Goal: Task Accomplishment & Management: Manage account settings

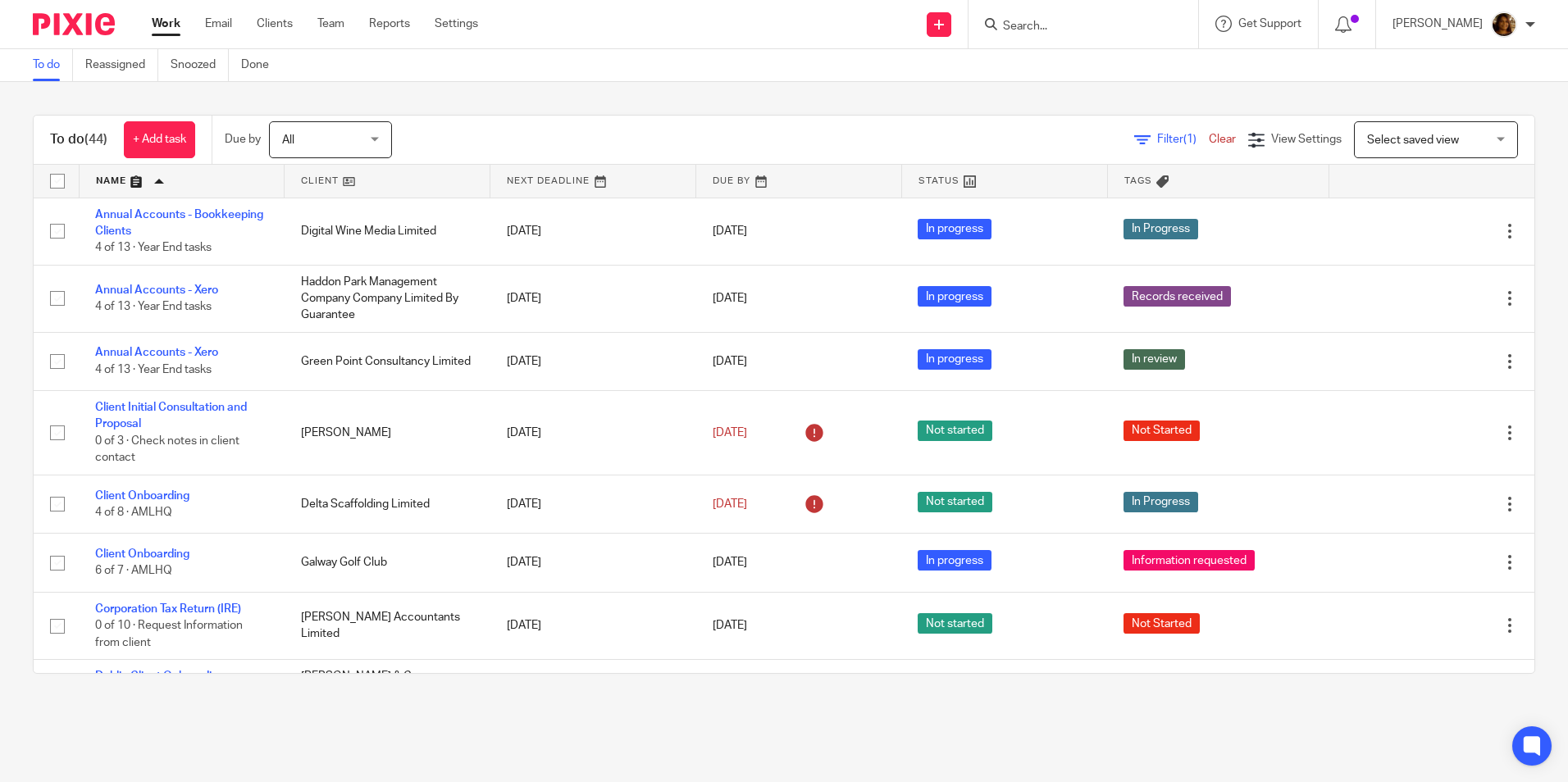
scroll to position [2377, 0]
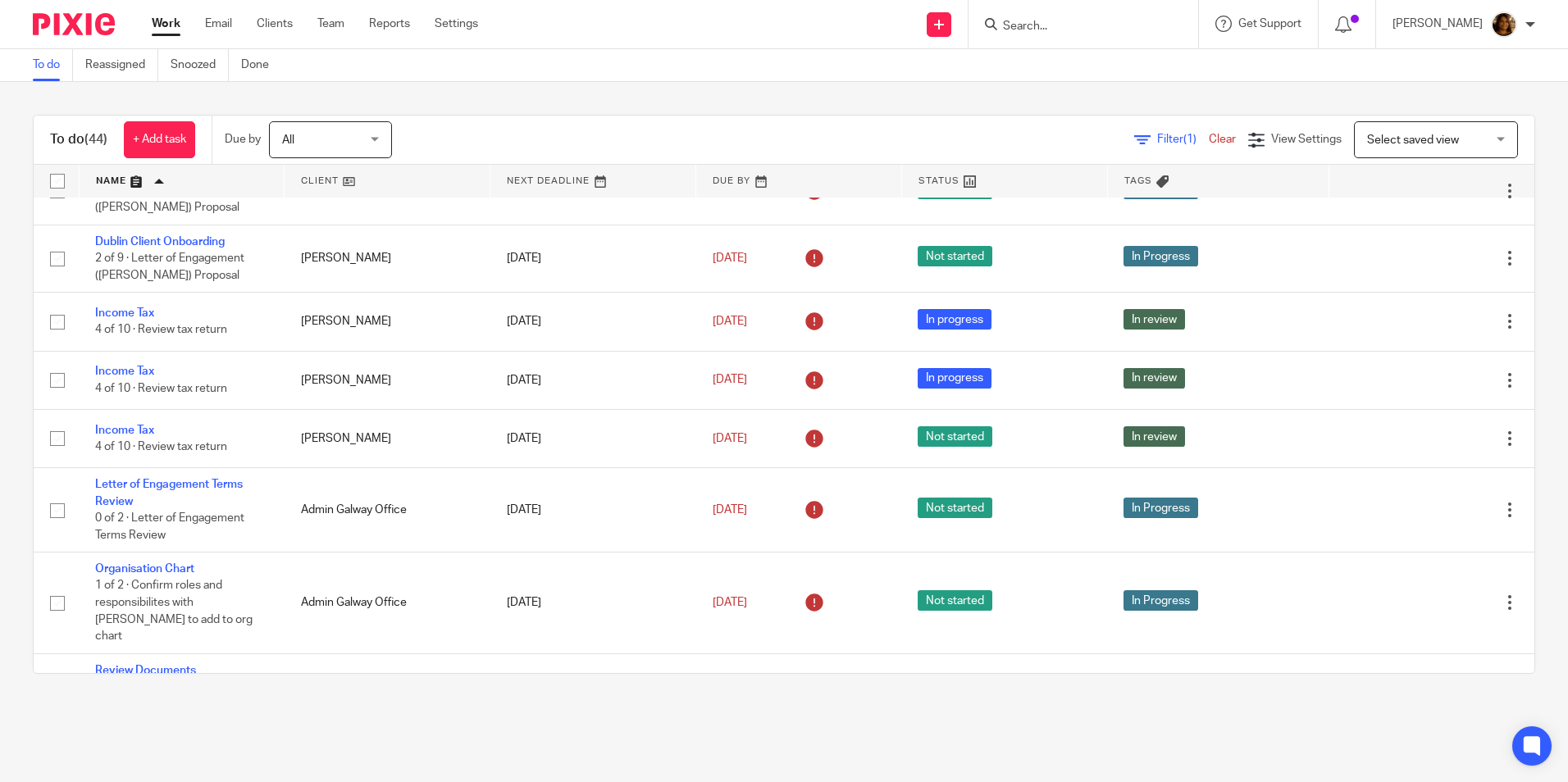
click at [118, 183] on link at bounding box center [182, 180] width 205 height 33
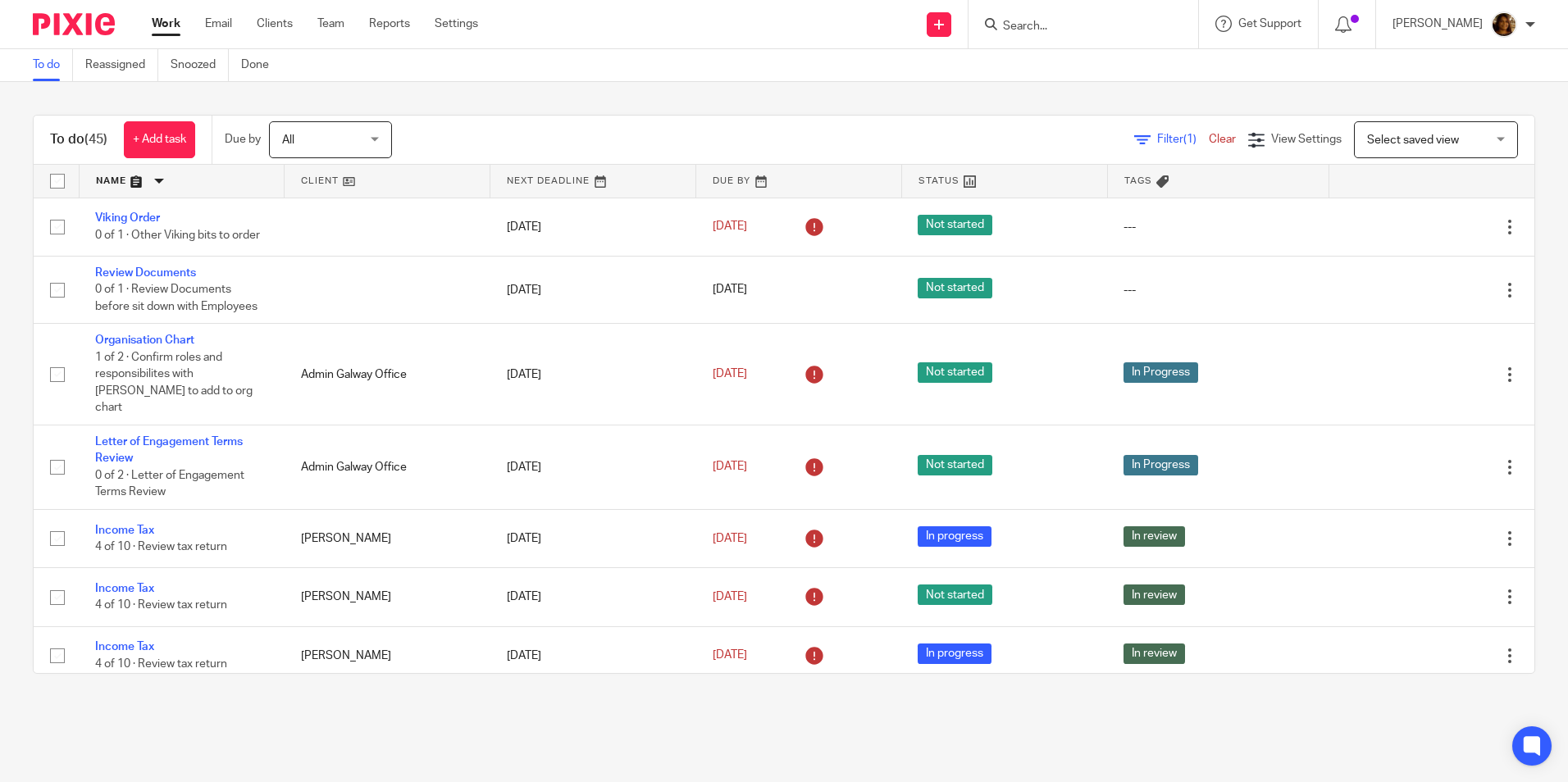
click at [110, 176] on link at bounding box center [182, 180] width 205 height 33
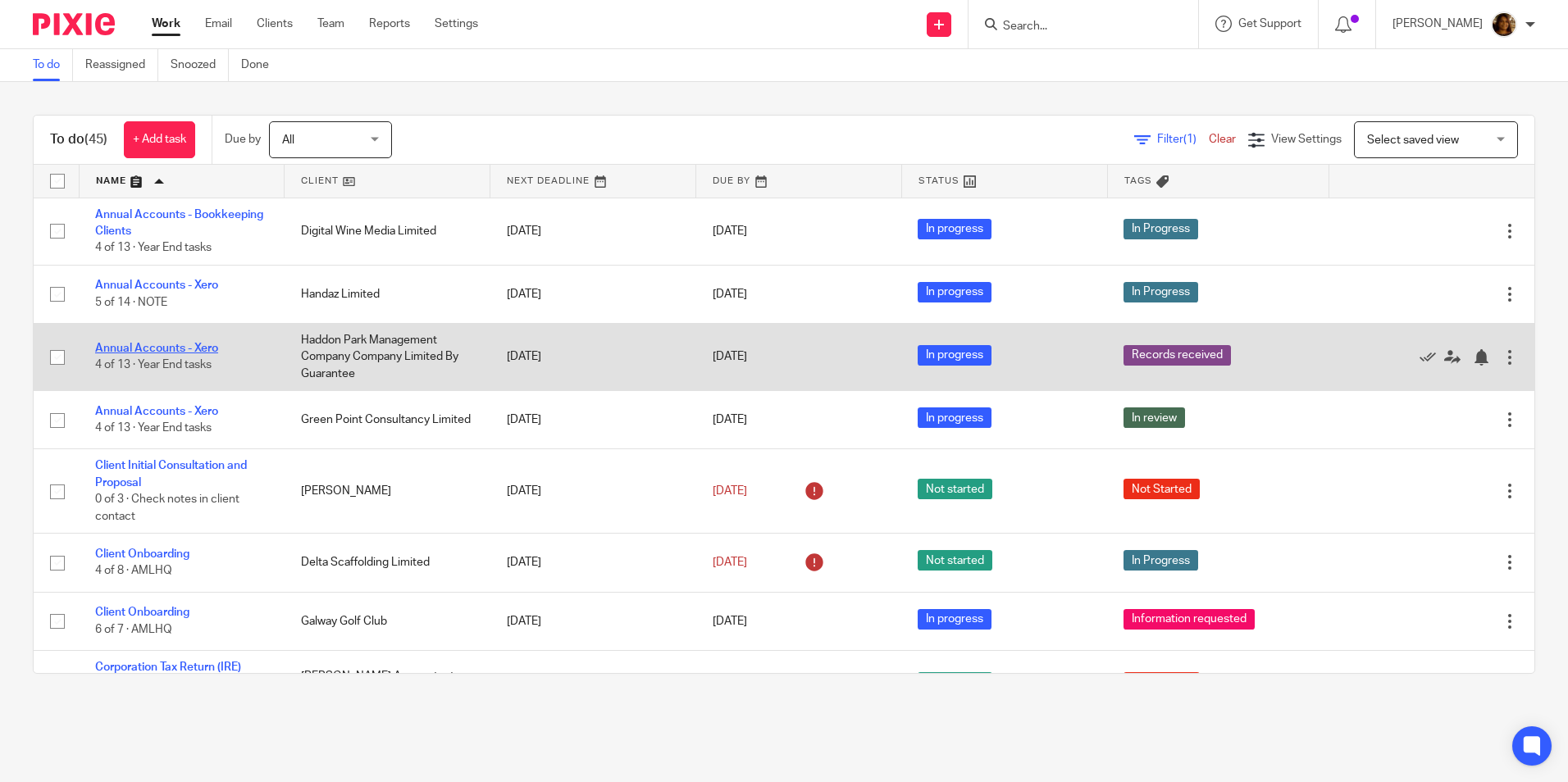
click at [202, 348] on link "Annual Accounts - Xero" at bounding box center [156, 349] width 123 height 12
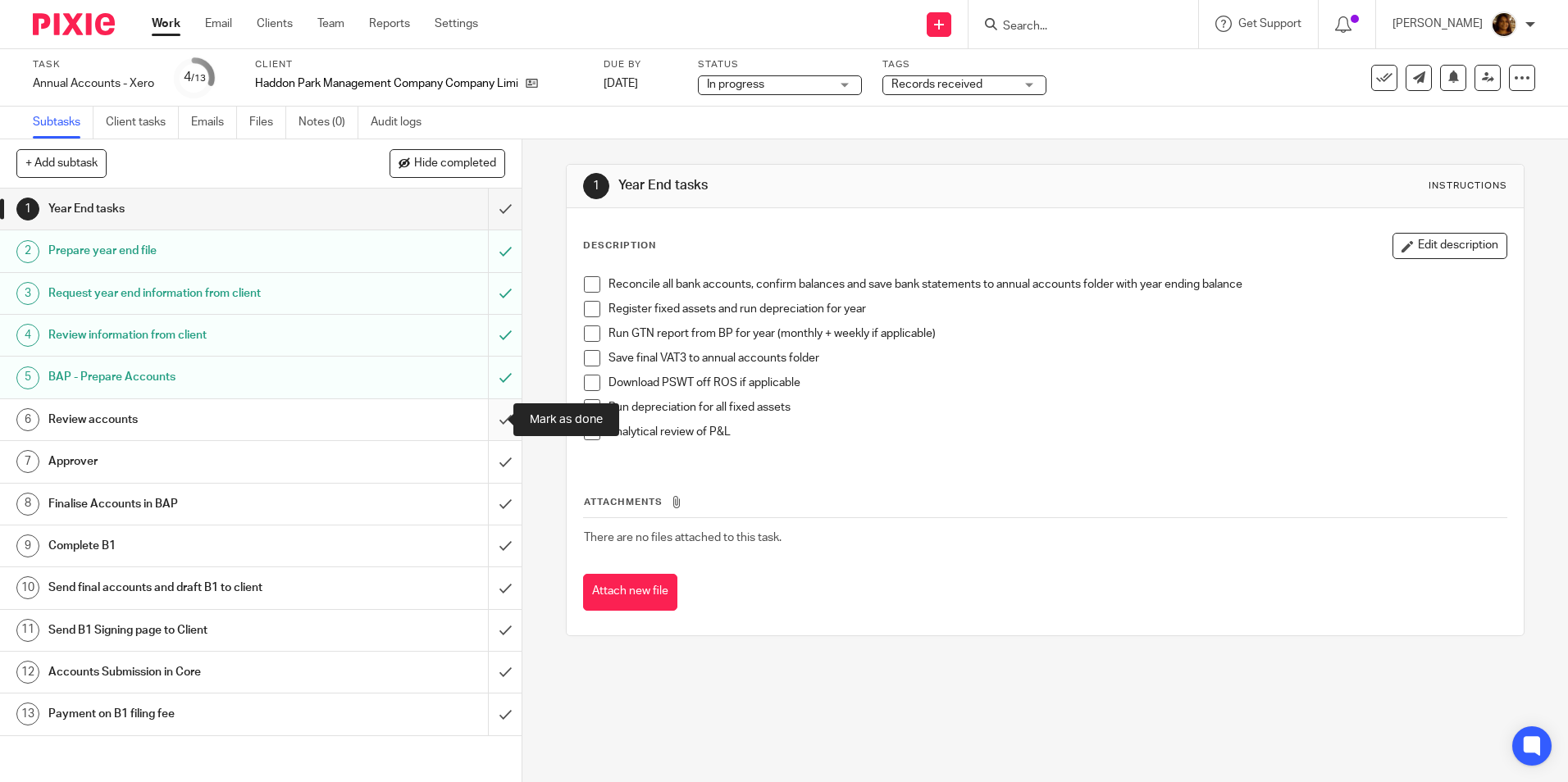
click at [488, 422] on input "submit" at bounding box center [260, 419] width 522 height 41
click at [984, 83] on span "Records received" at bounding box center [953, 84] width 123 height 18
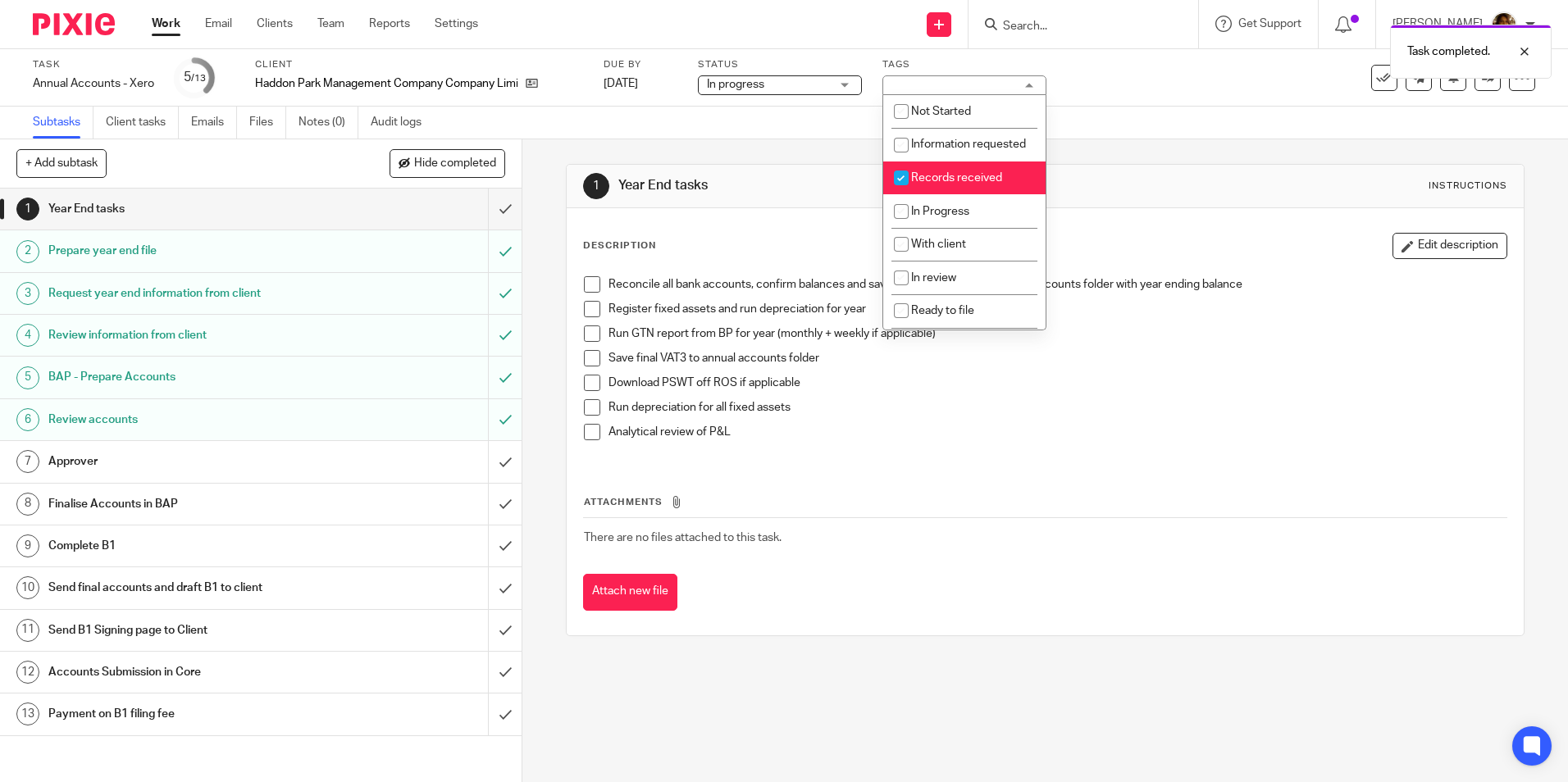
click at [950, 184] on span "Records received" at bounding box center [956, 178] width 91 height 12
checkbox input "false"
click at [946, 216] on li "In Progress" at bounding box center [964, 211] width 162 height 33
checkbox input "true"
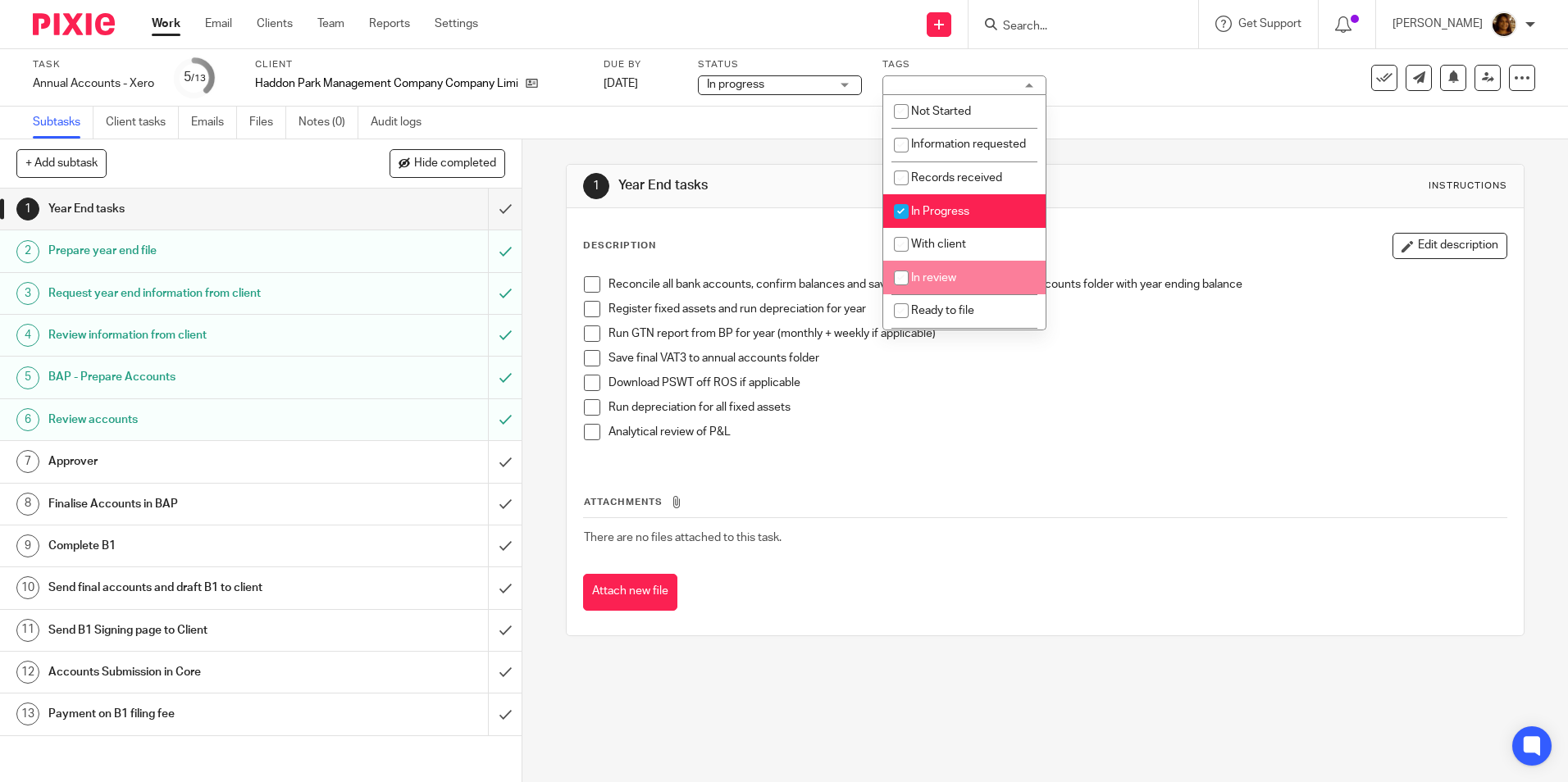
click at [958, 291] on li "In review" at bounding box center [964, 277] width 162 height 33
checkbox input "true"
click at [943, 218] on li "In Progress" at bounding box center [964, 211] width 162 height 33
checkbox input "false"
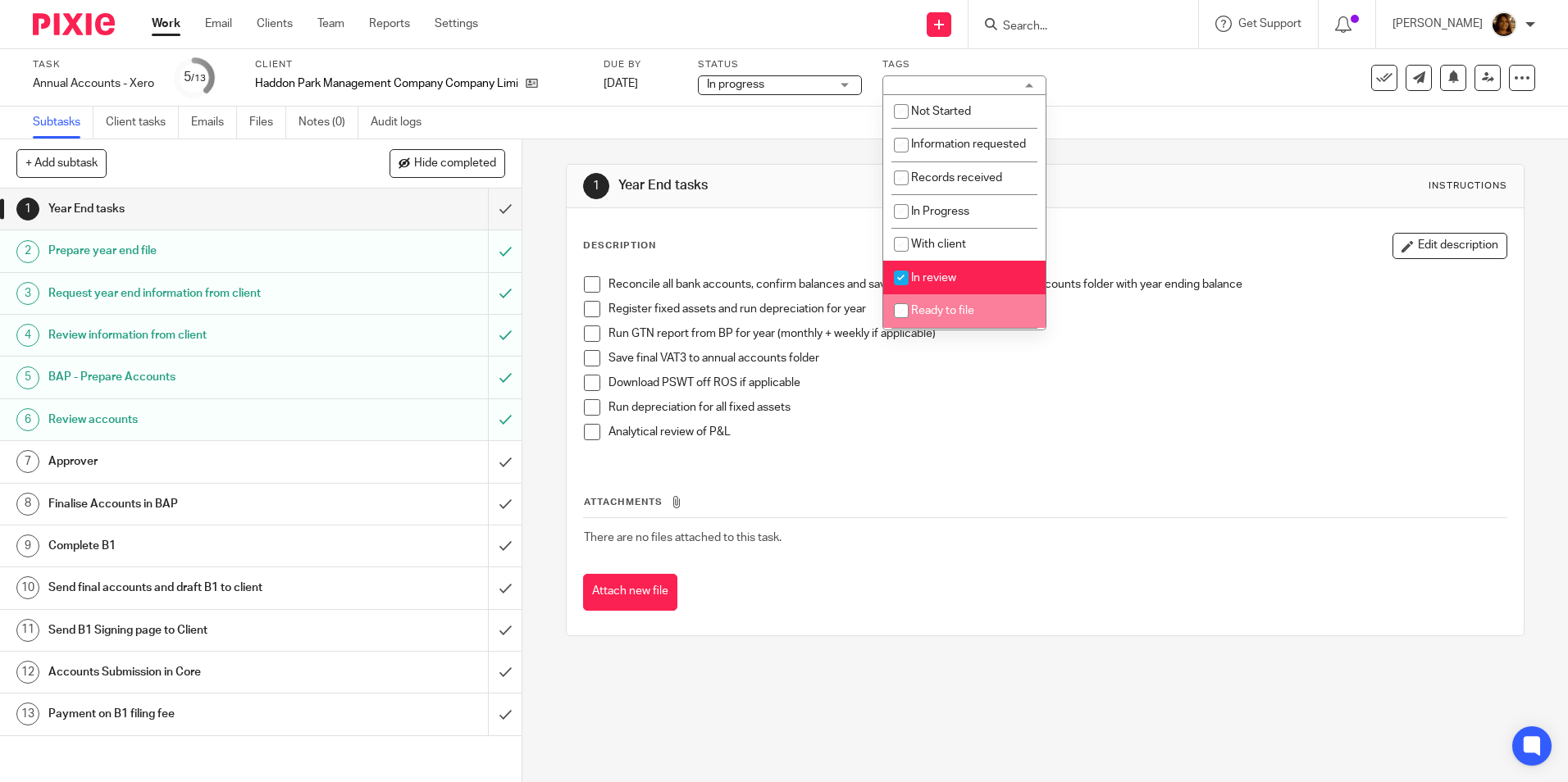
click at [885, 420] on div "Run depreciation for all fixed assets" at bounding box center [1057, 411] width 898 height 24
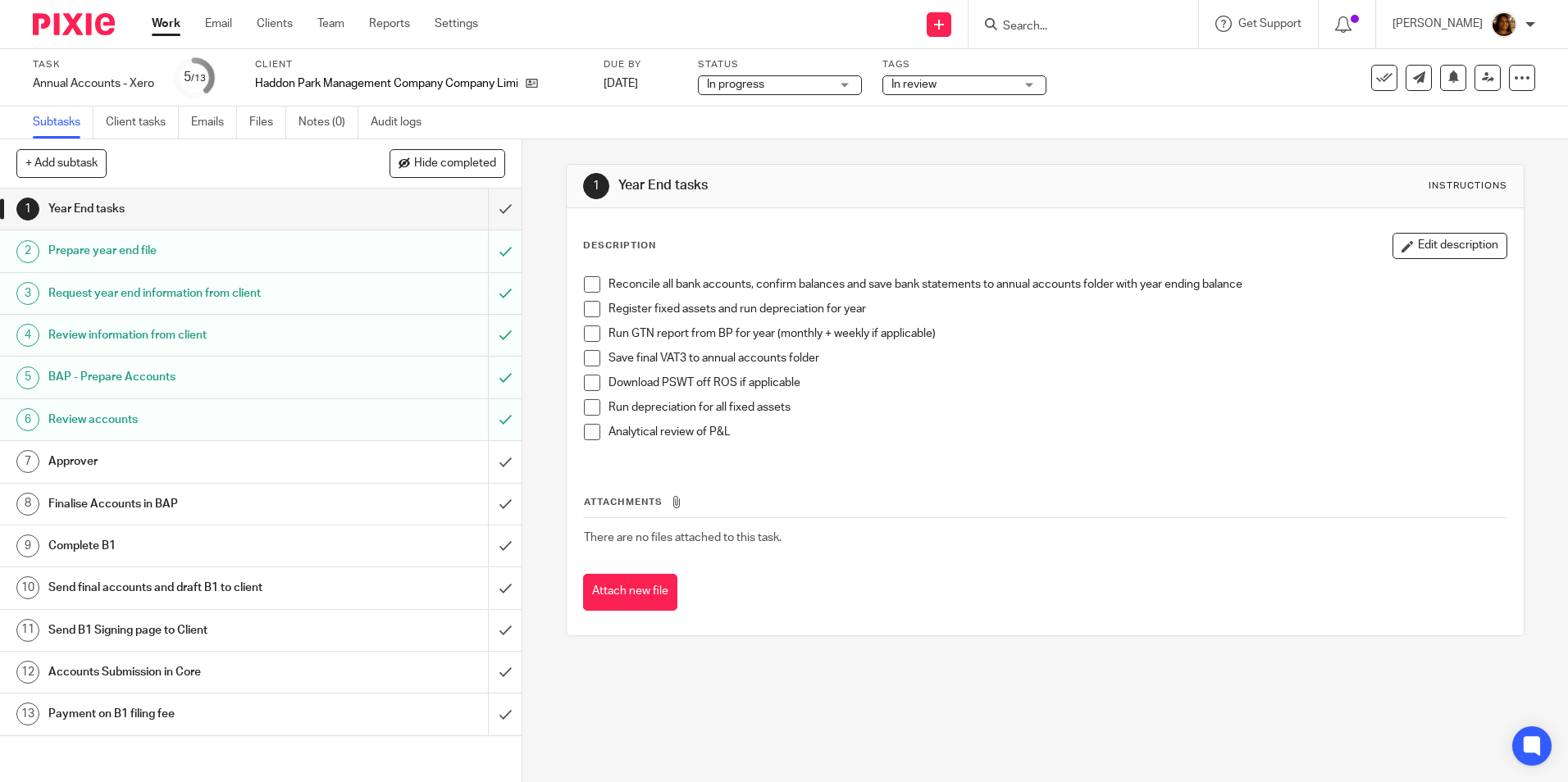
click at [384, 456] on div "Approver" at bounding box center [260, 461] width 424 height 24
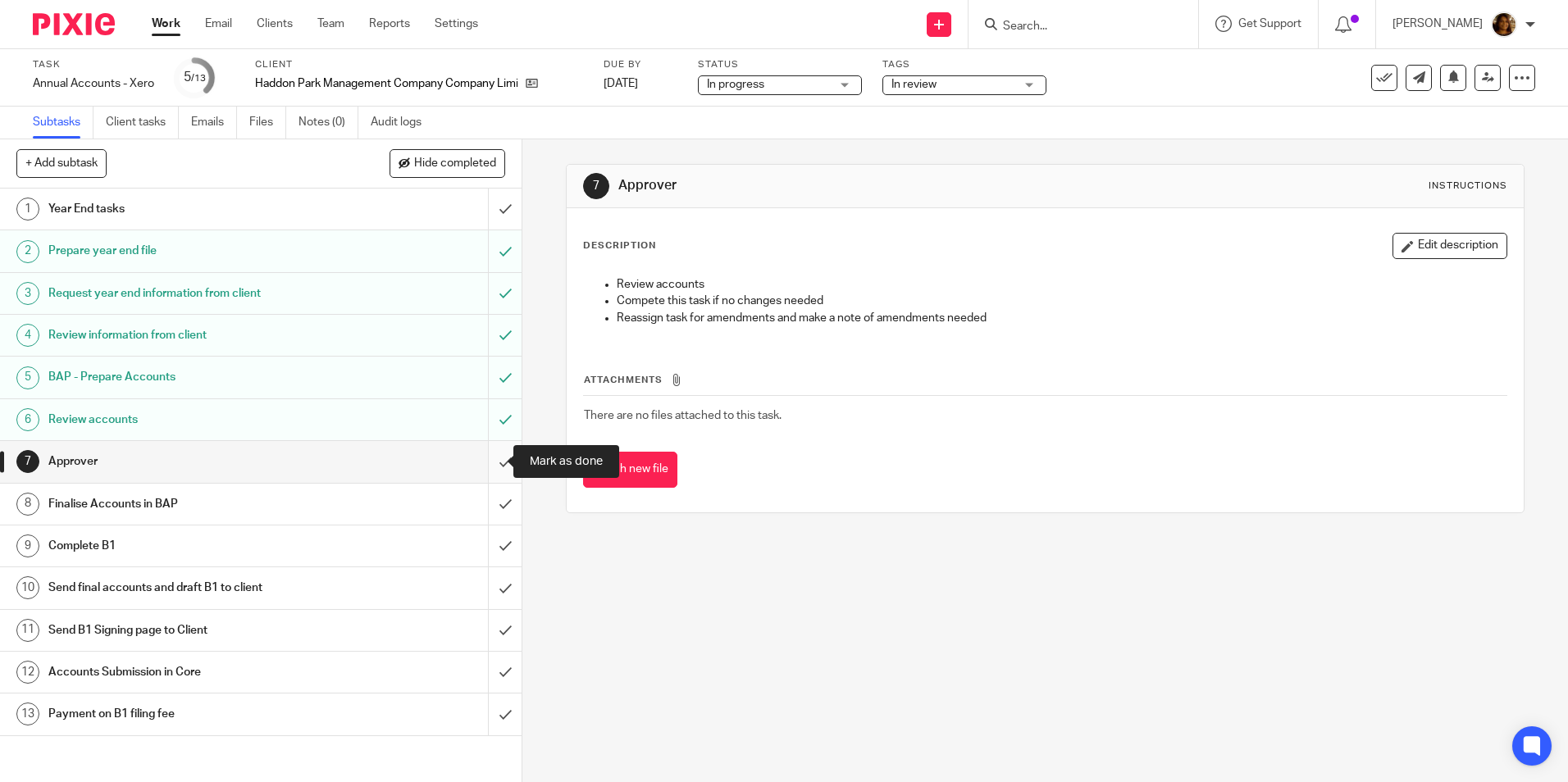
click at [486, 461] on input "submit" at bounding box center [260, 461] width 522 height 41
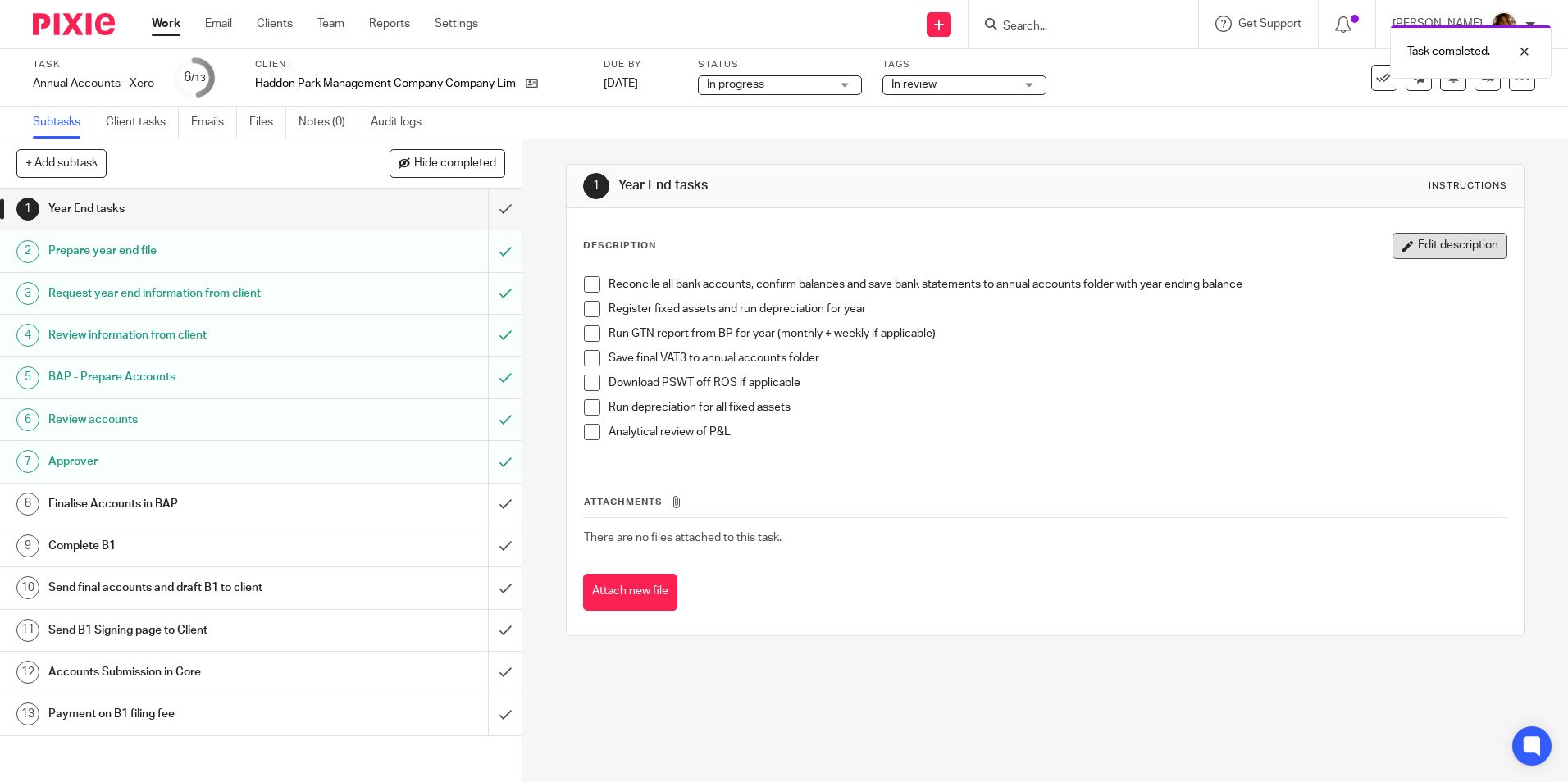
click at [1402, 243] on icon "button" at bounding box center [1408, 246] width 13 height 13
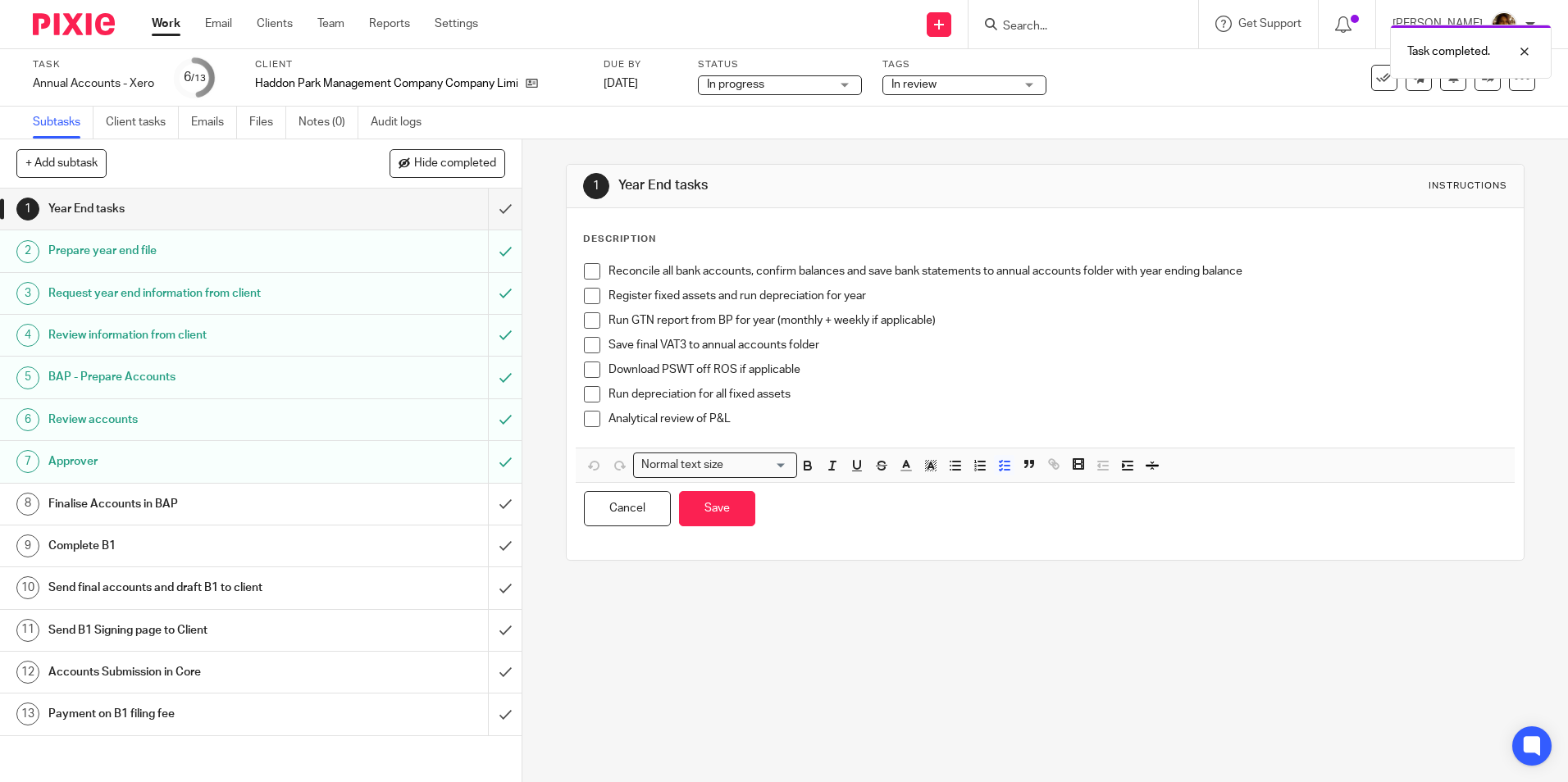
click at [1093, 397] on p "Run depreciation for all fixed assets" at bounding box center [1057, 395] width 898 height 17
click at [195, 446] on link "7 Approver" at bounding box center [244, 461] width 488 height 41
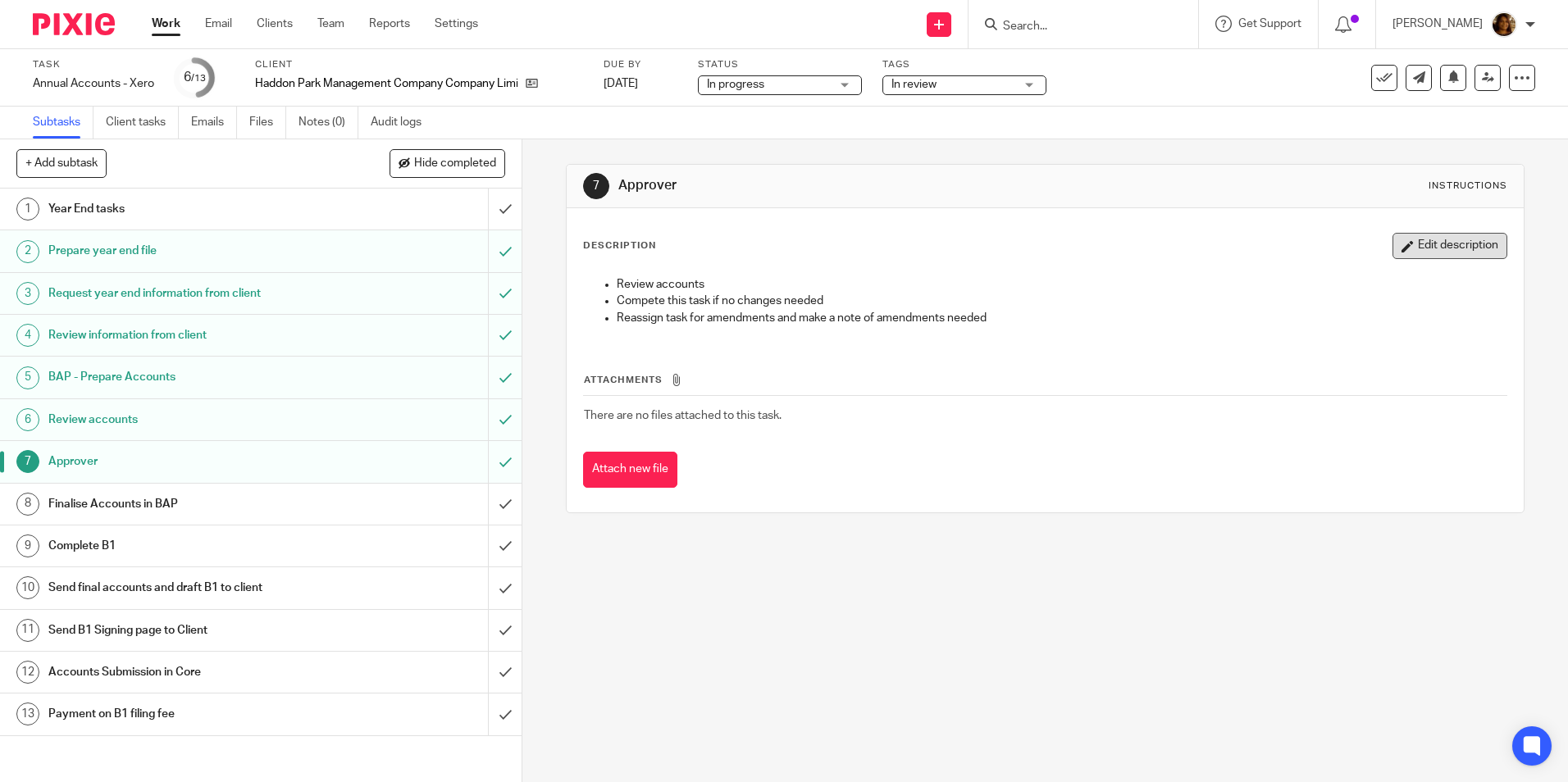
click at [1429, 239] on button "Edit description" at bounding box center [1450, 245] width 115 height 26
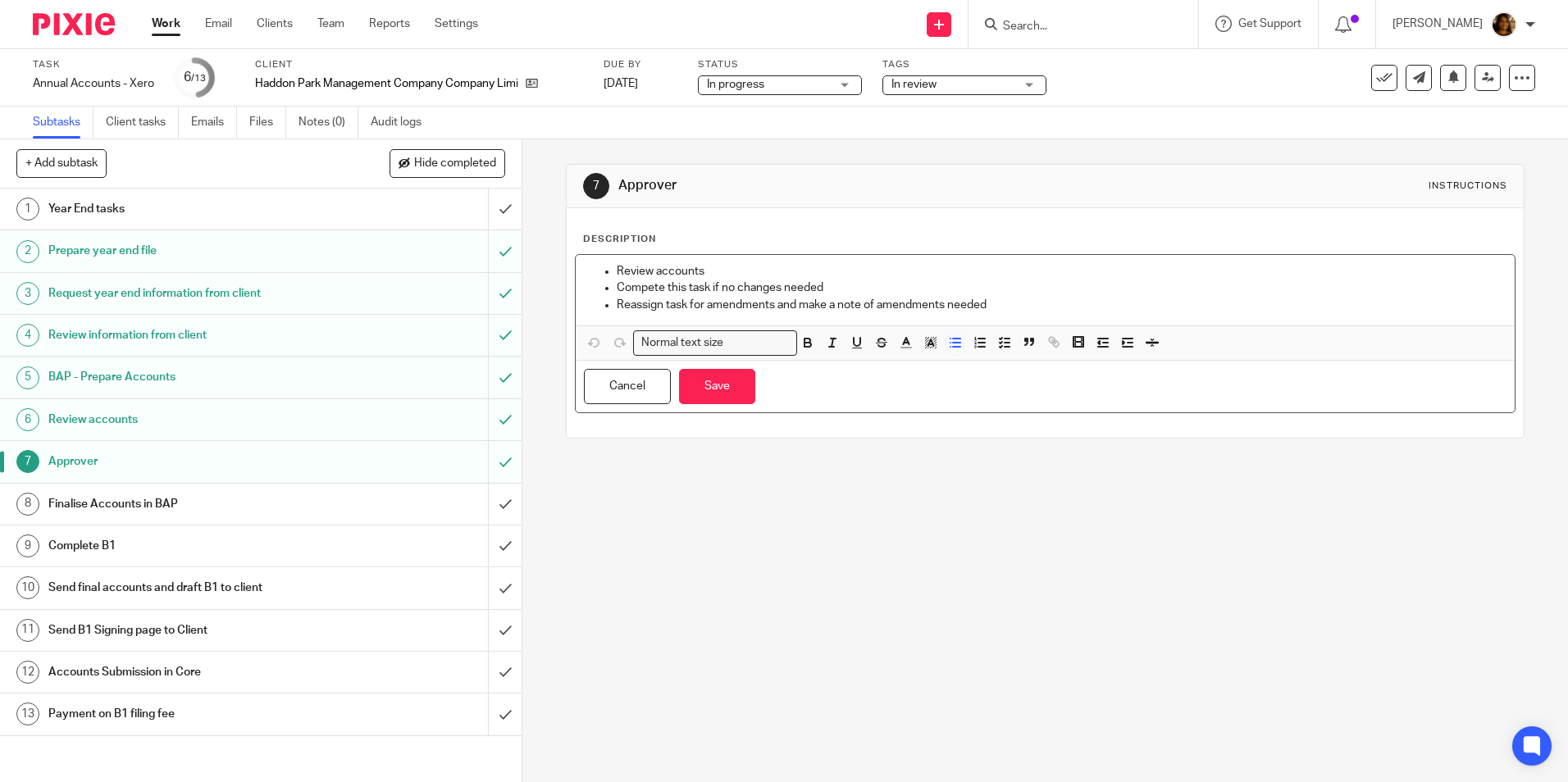
click at [1018, 295] on p "Compete this task if no changes needed" at bounding box center [1061, 288] width 889 height 17
click at [1005, 301] on p "Reassign task for amendments and make a note of amendments needed" at bounding box center [1061, 305] width 889 height 17
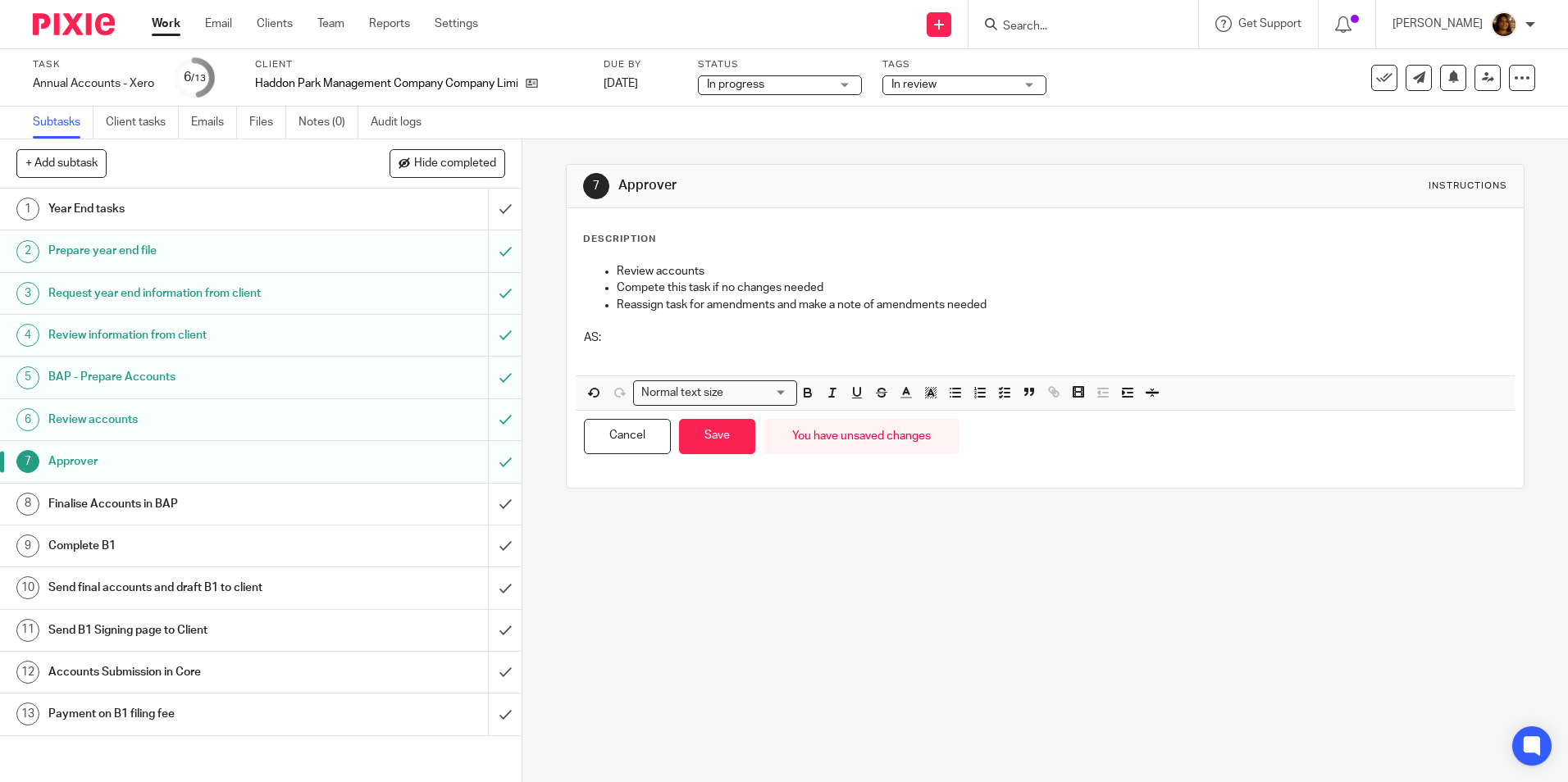
drag, startPoint x: 582, startPoint y: 357, endPoint x: 649, endPoint y: 362, distance: 67.2
click at [584, 357] on p at bounding box center [1044, 354] width 922 height 17
click at [952, 391] on icon "button" at bounding box center [955, 393] width 15 height 15
click at [959, 388] on button "button" at bounding box center [954, 393] width 21 height 21
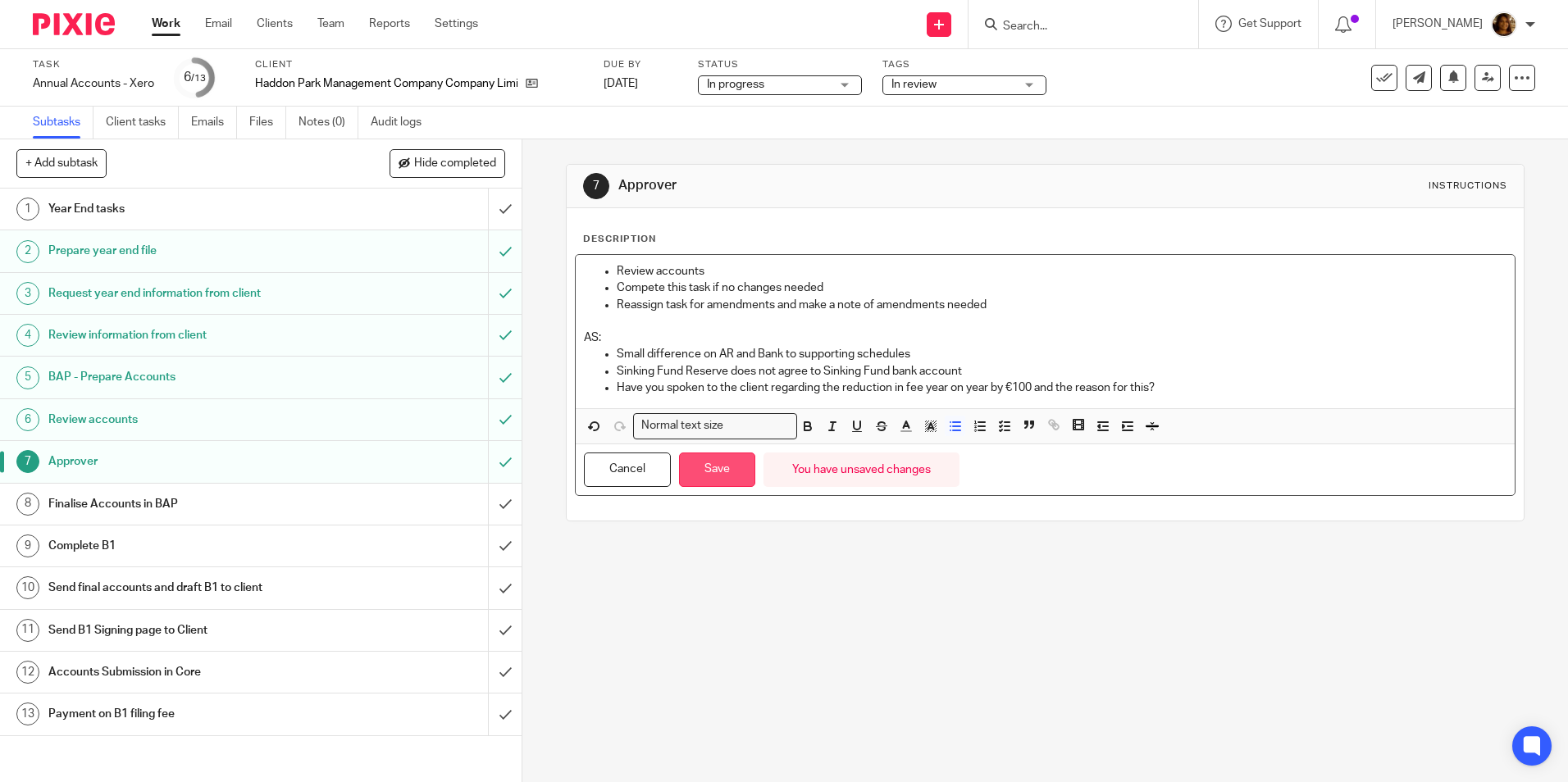
click at [728, 466] on button "Save" at bounding box center [716, 470] width 76 height 35
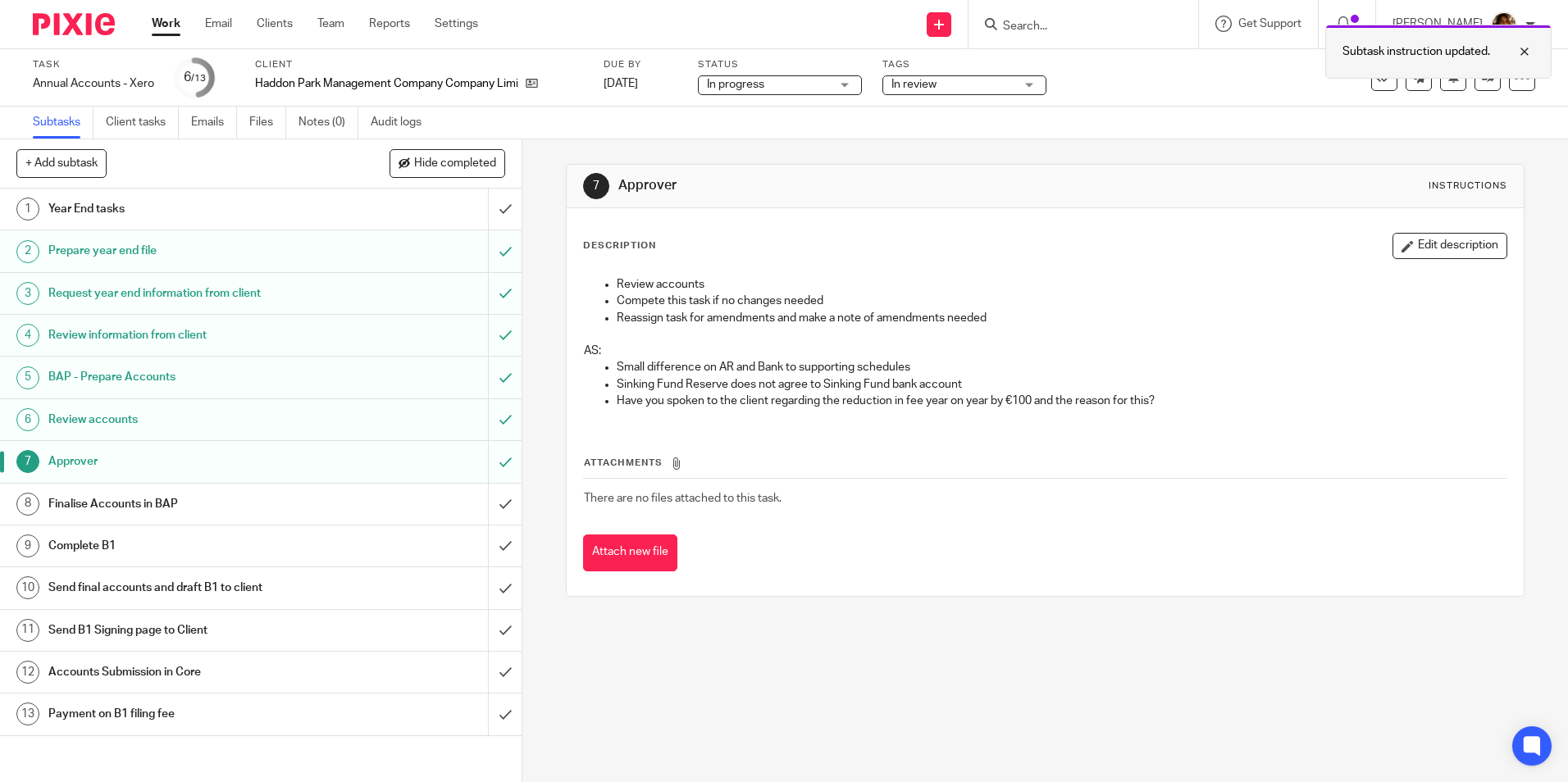
click at [1522, 42] on div at bounding box center [1512, 52] width 44 height 20
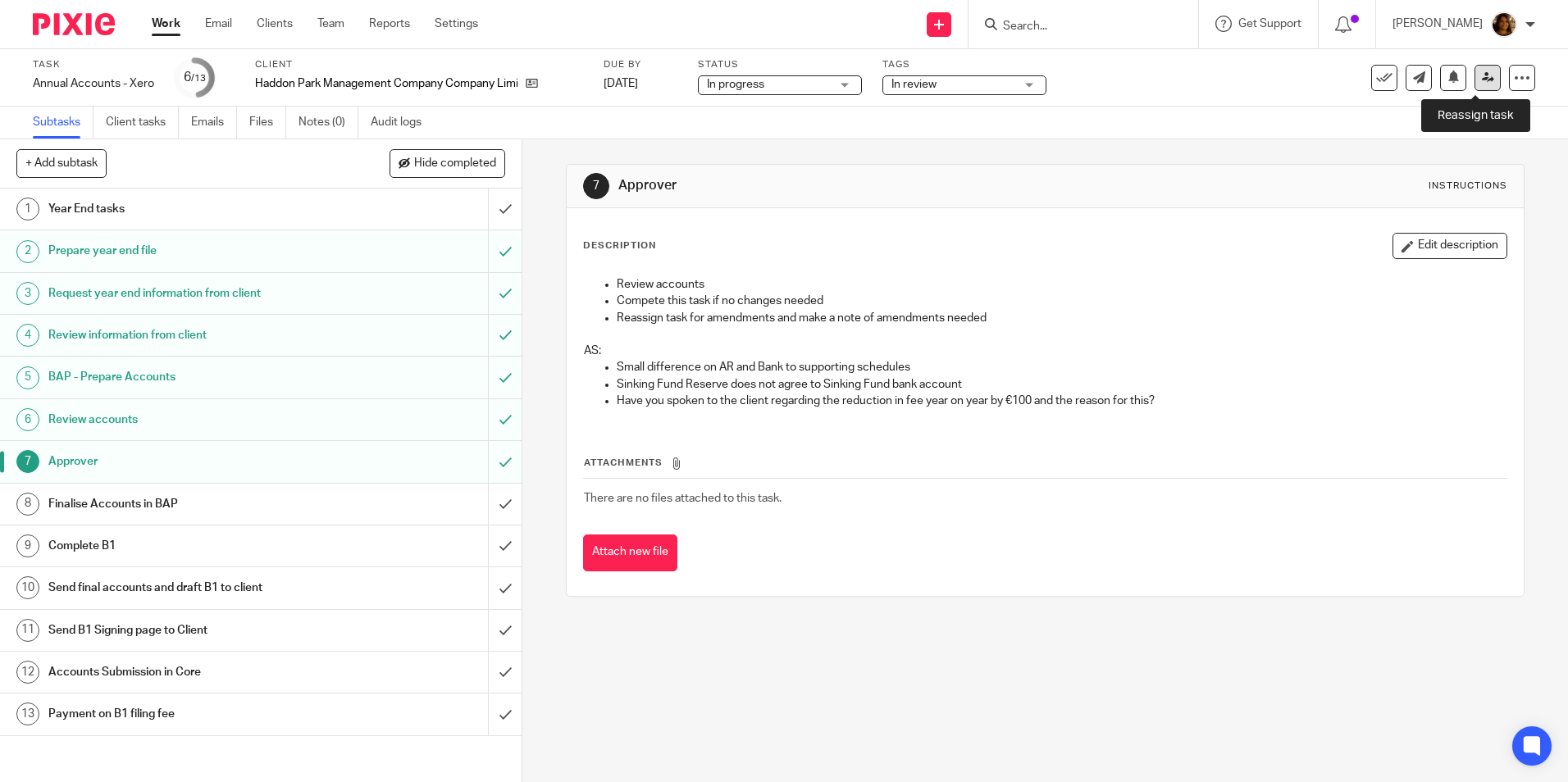
click at [1481, 88] on link at bounding box center [1487, 78] width 26 height 26
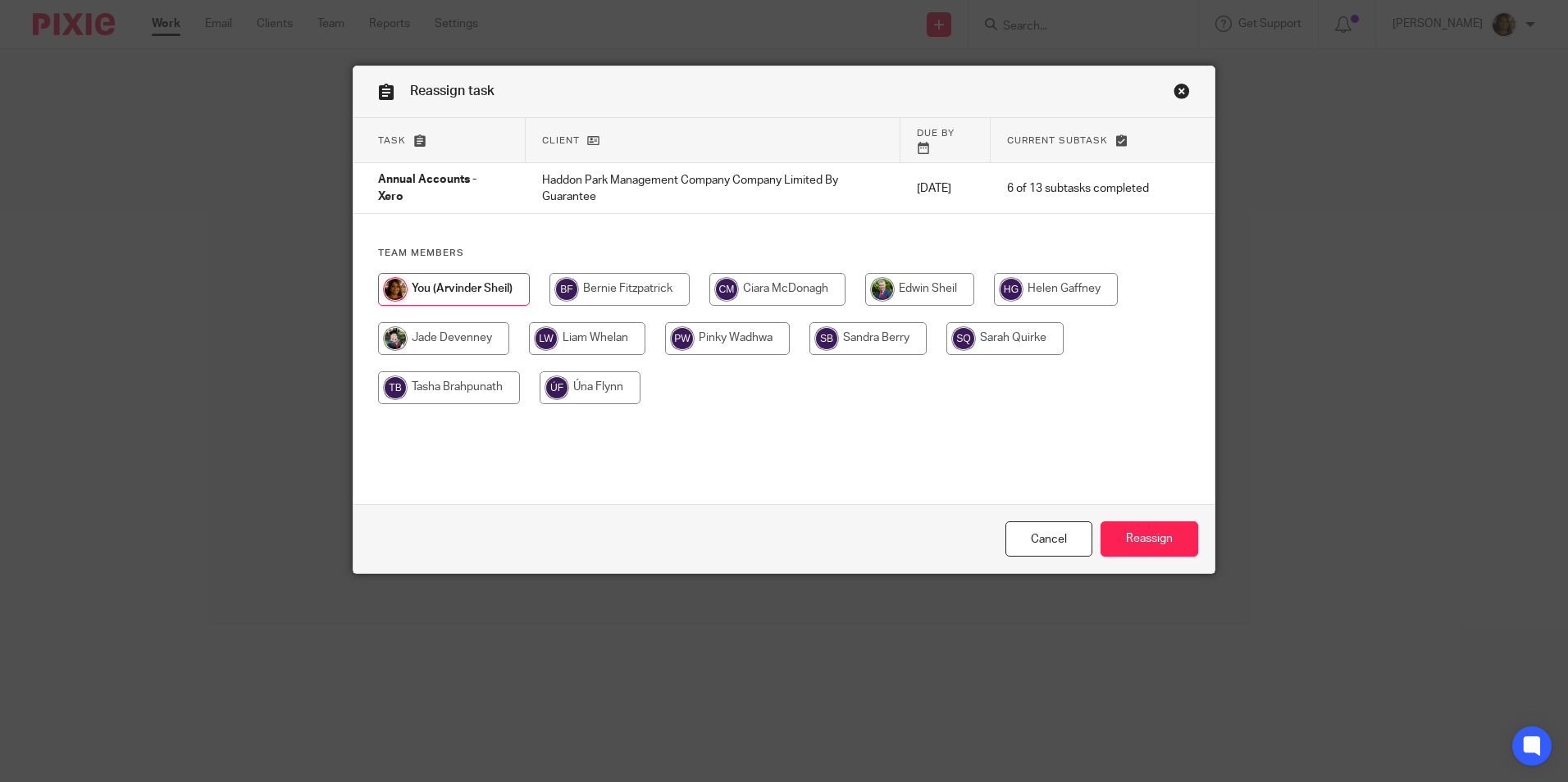
click at [973, 322] on input "radio" at bounding box center [1004, 338] width 117 height 33
radio input "true"
click at [1130, 523] on input "Reassign" at bounding box center [1149, 539] width 98 height 35
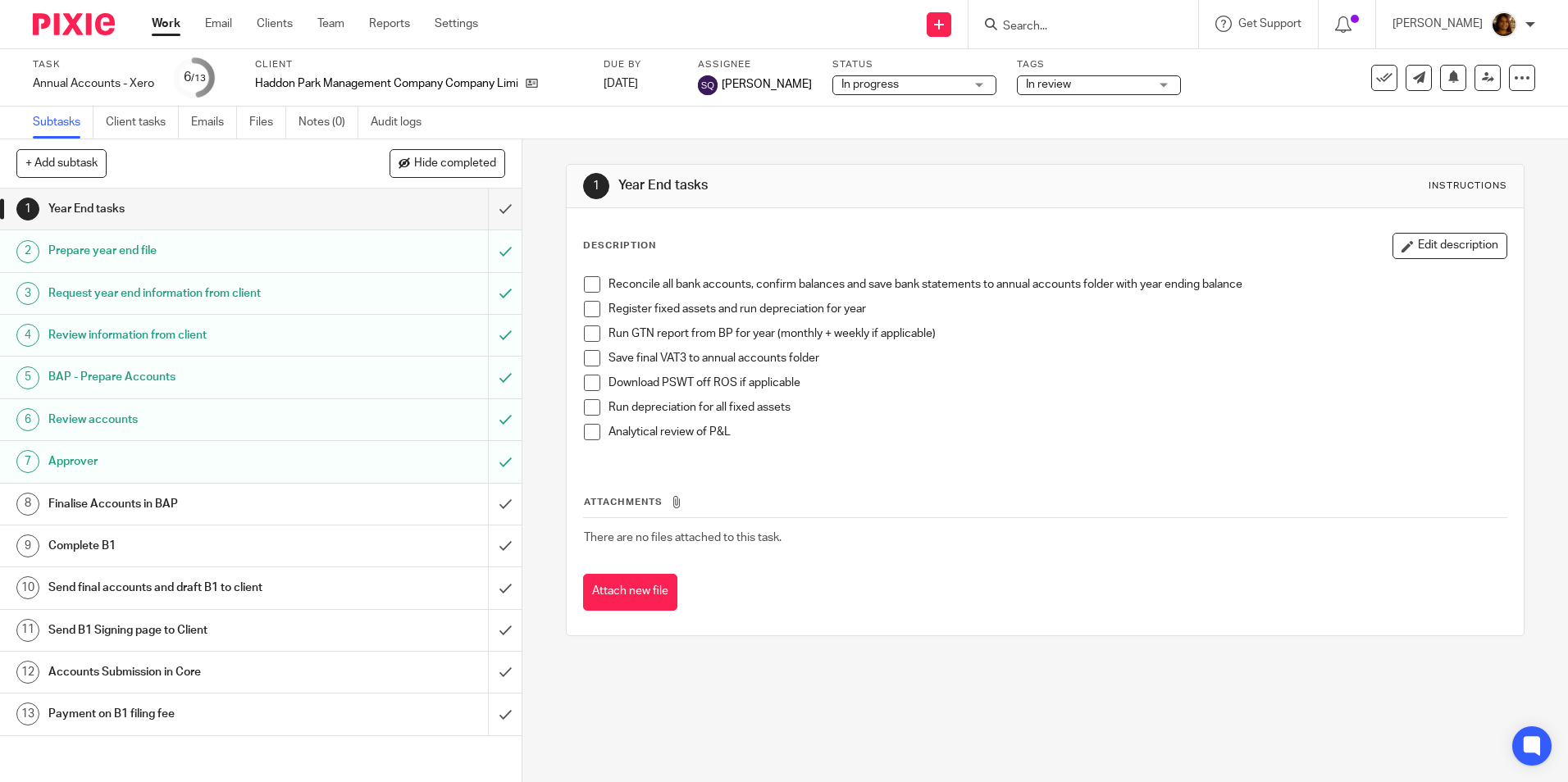
click at [166, 31] on link "Work" at bounding box center [166, 24] width 28 height 17
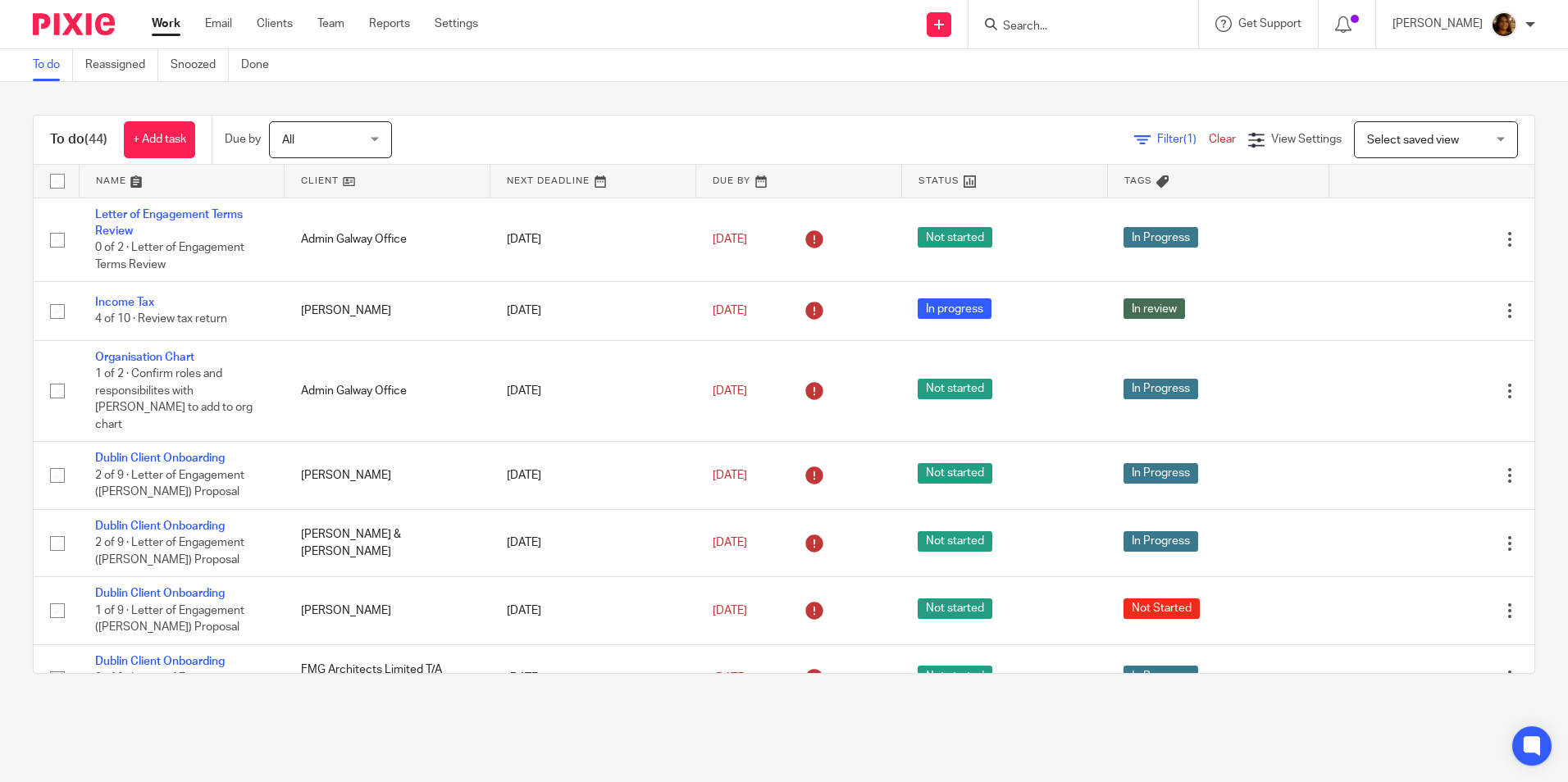
click at [114, 174] on link at bounding box center [182, 180] width 205 height 33
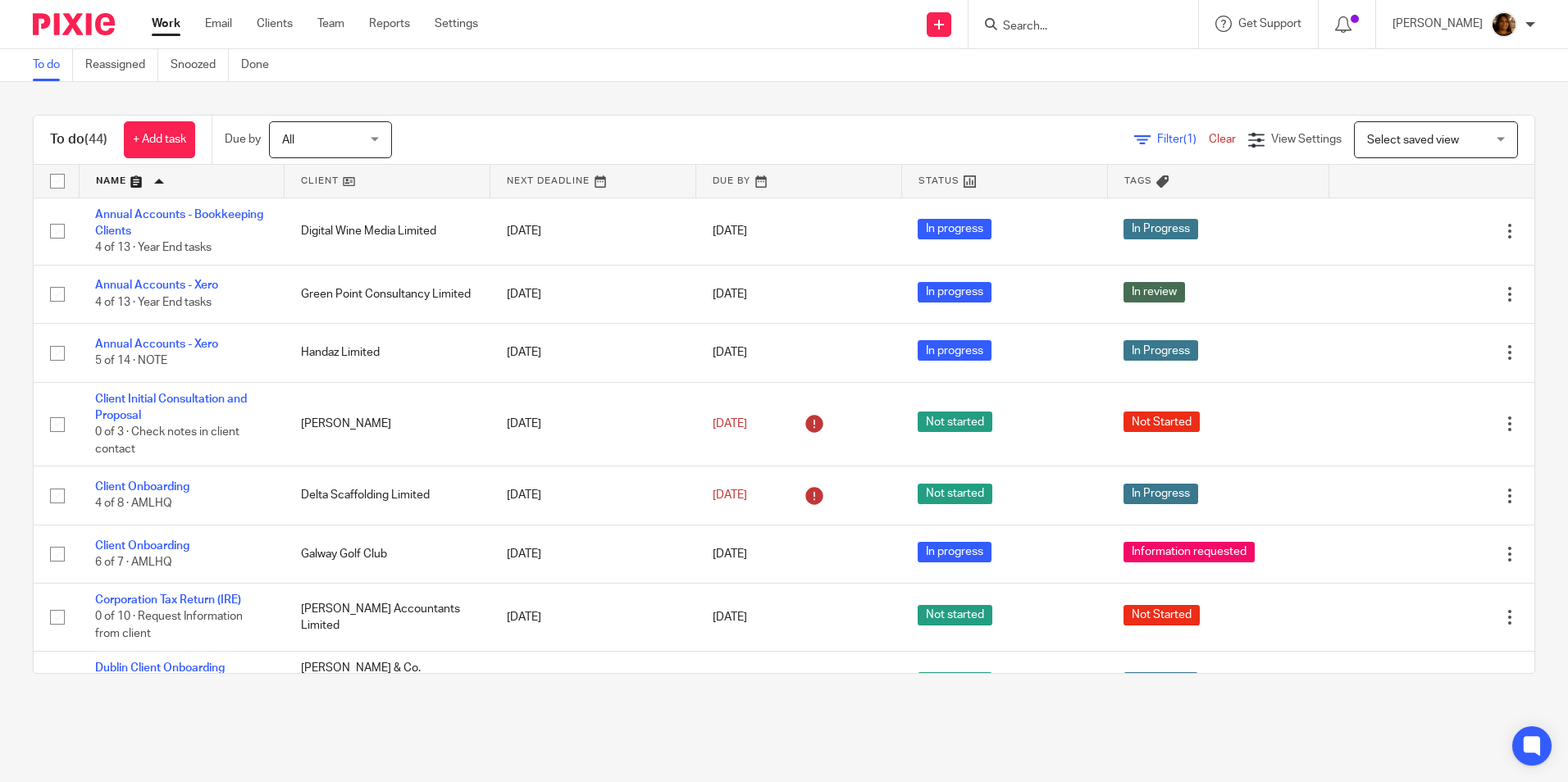
click at [1049, 28] on input "Search" at bounding box center [1075, 28] width 148 height 15
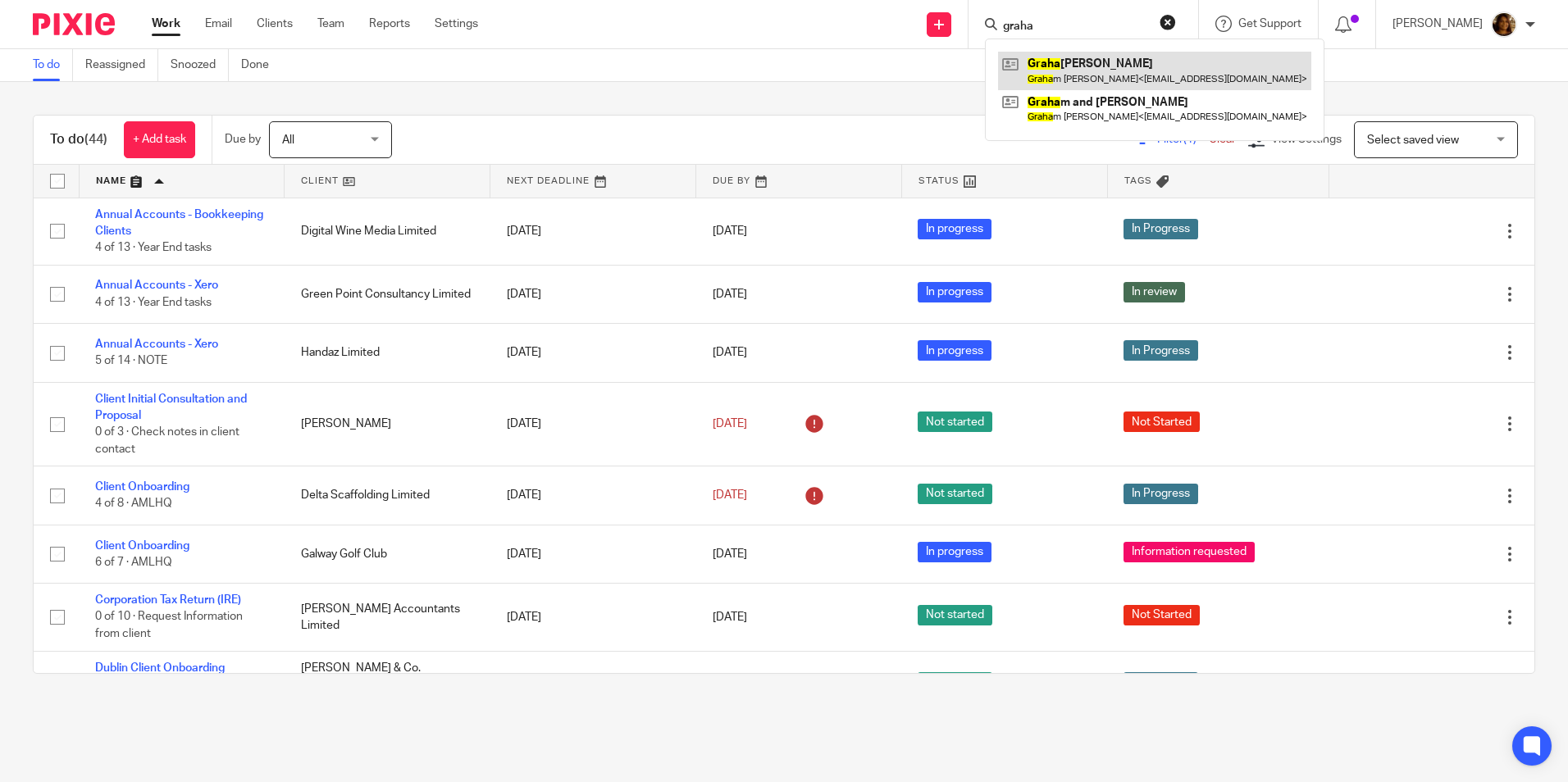
type input "graha"
click at [1151, 68] on link at bounding box center [1154, 70] width 313 height 38
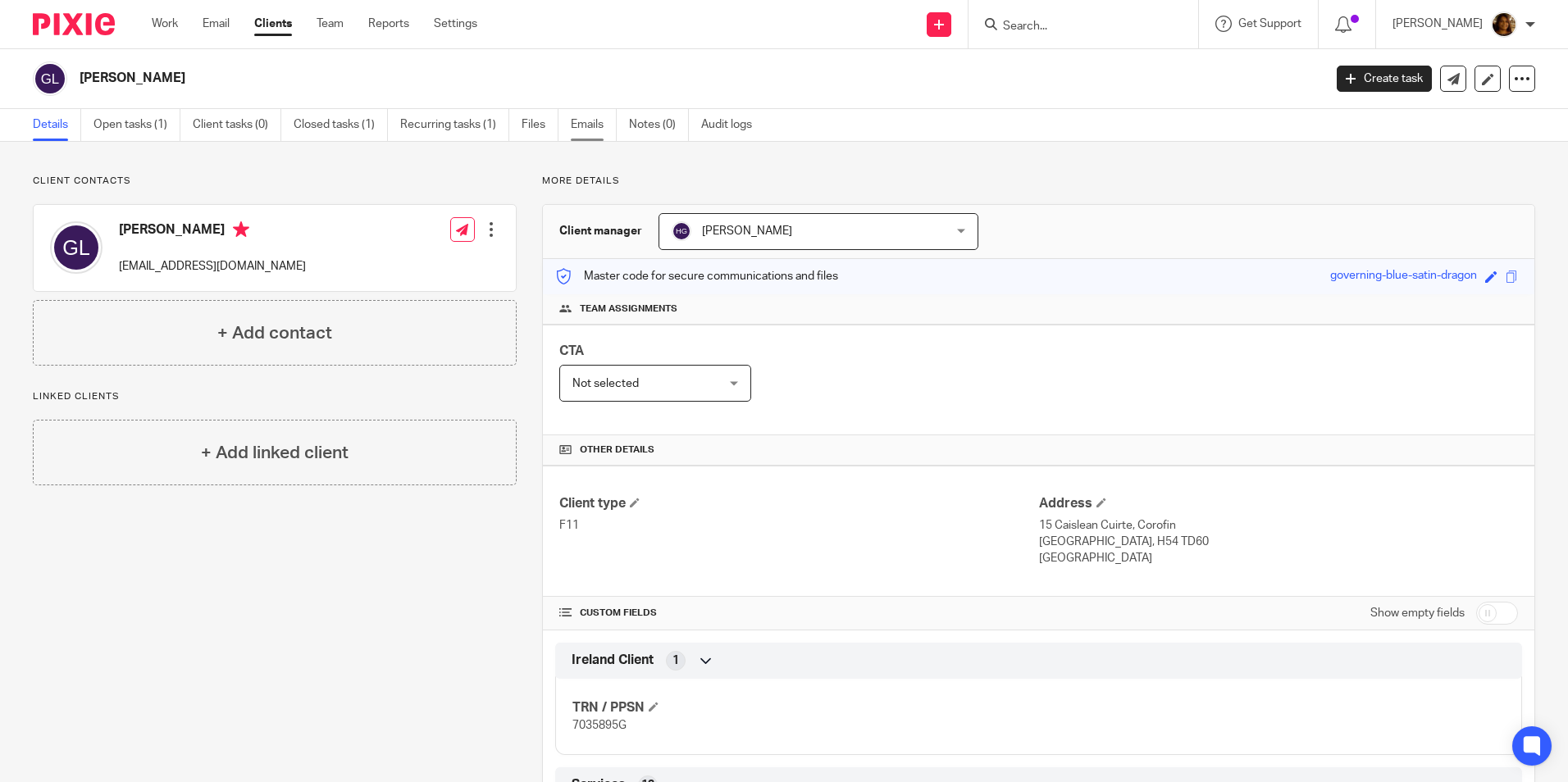
click at [589, 124] on link "Emails" at bounding box center [594, 125] width 46 height 32
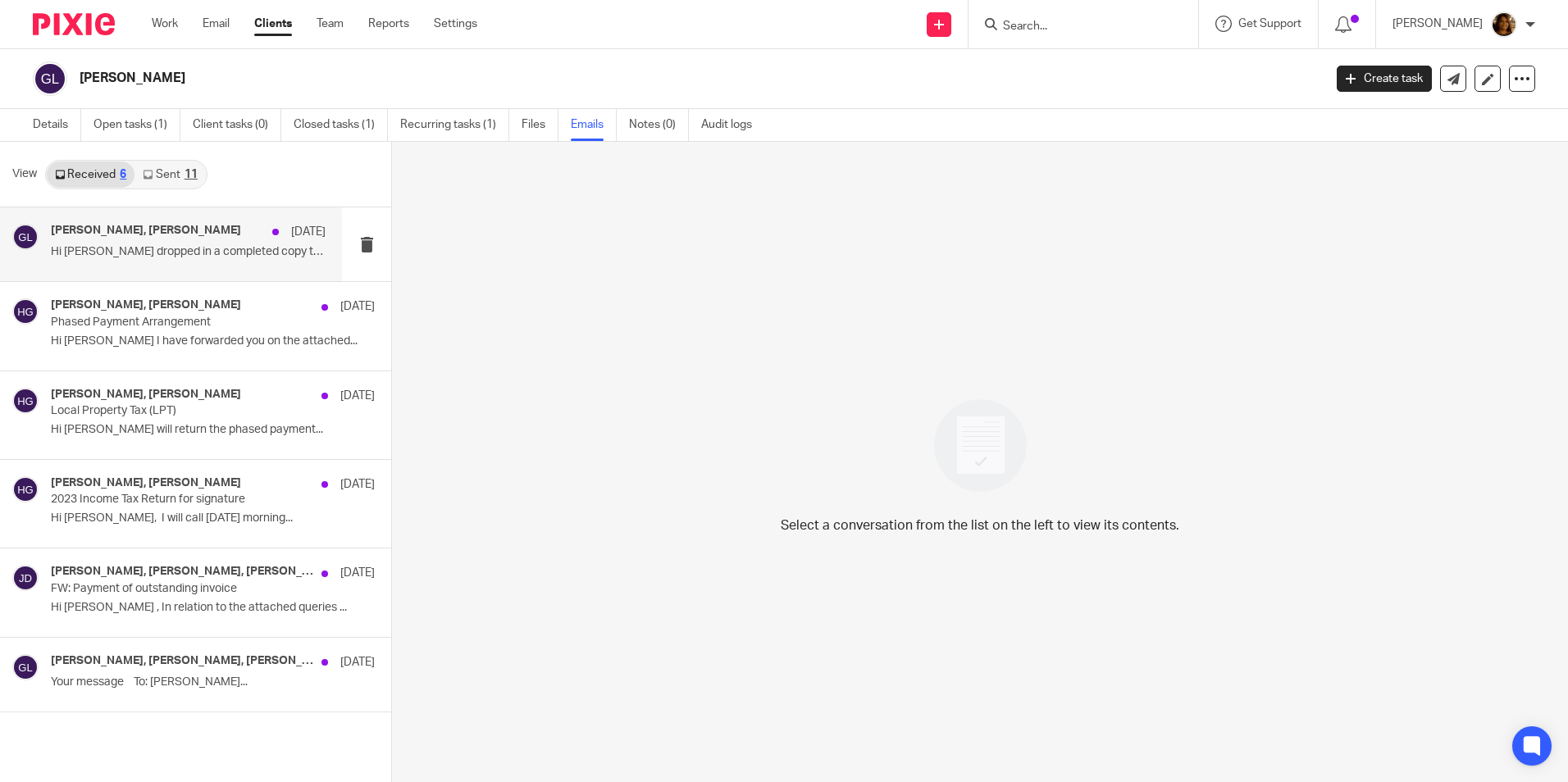
click at [274, 245] on p "Hi [PERSON_NAME] dropped in a completed copy to..." at bounding box center [188, 252] width 275 height 14
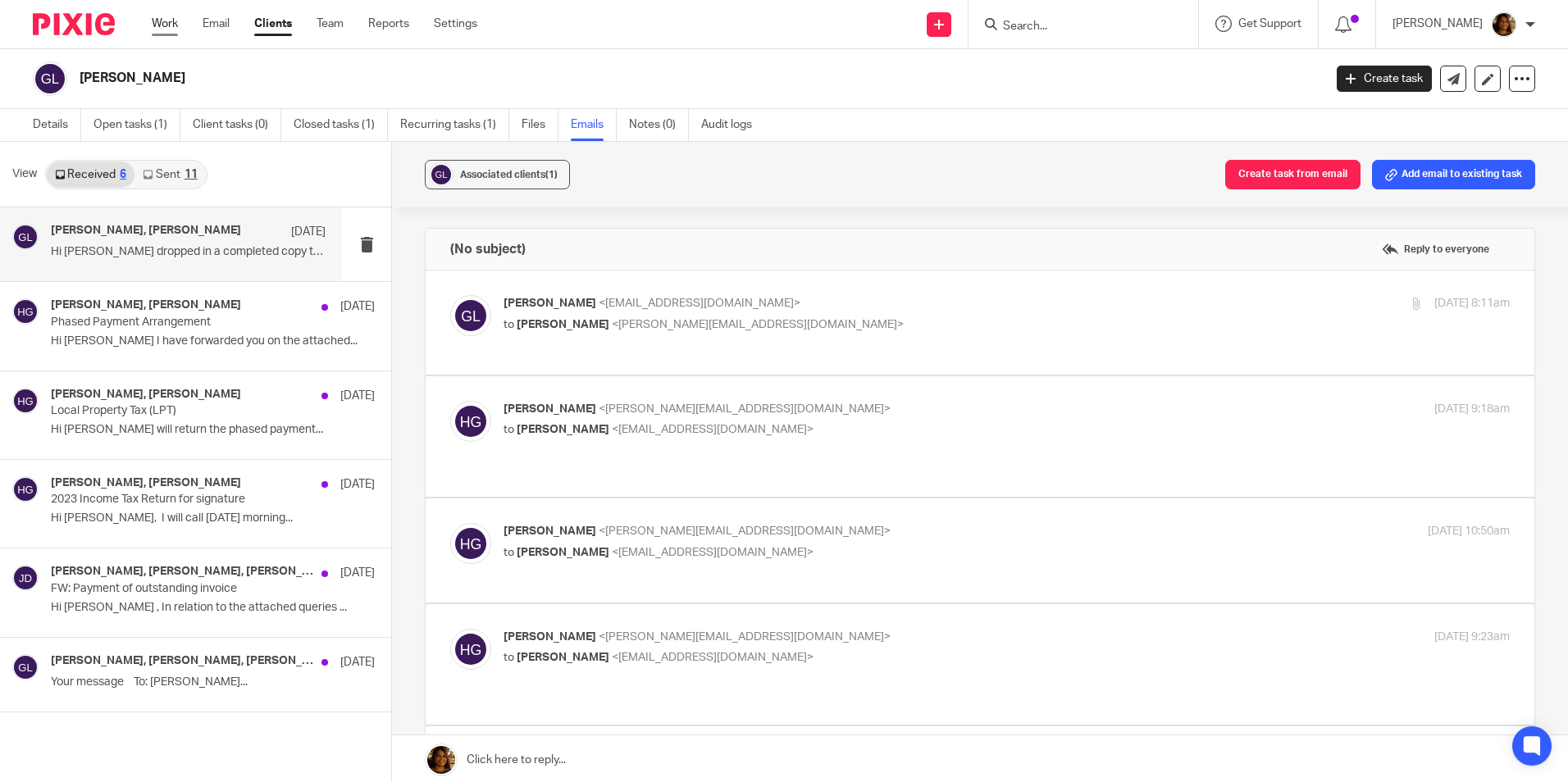
click at [159, 20] on link "Work" at bounding box center [164, 24] width 26 height 17
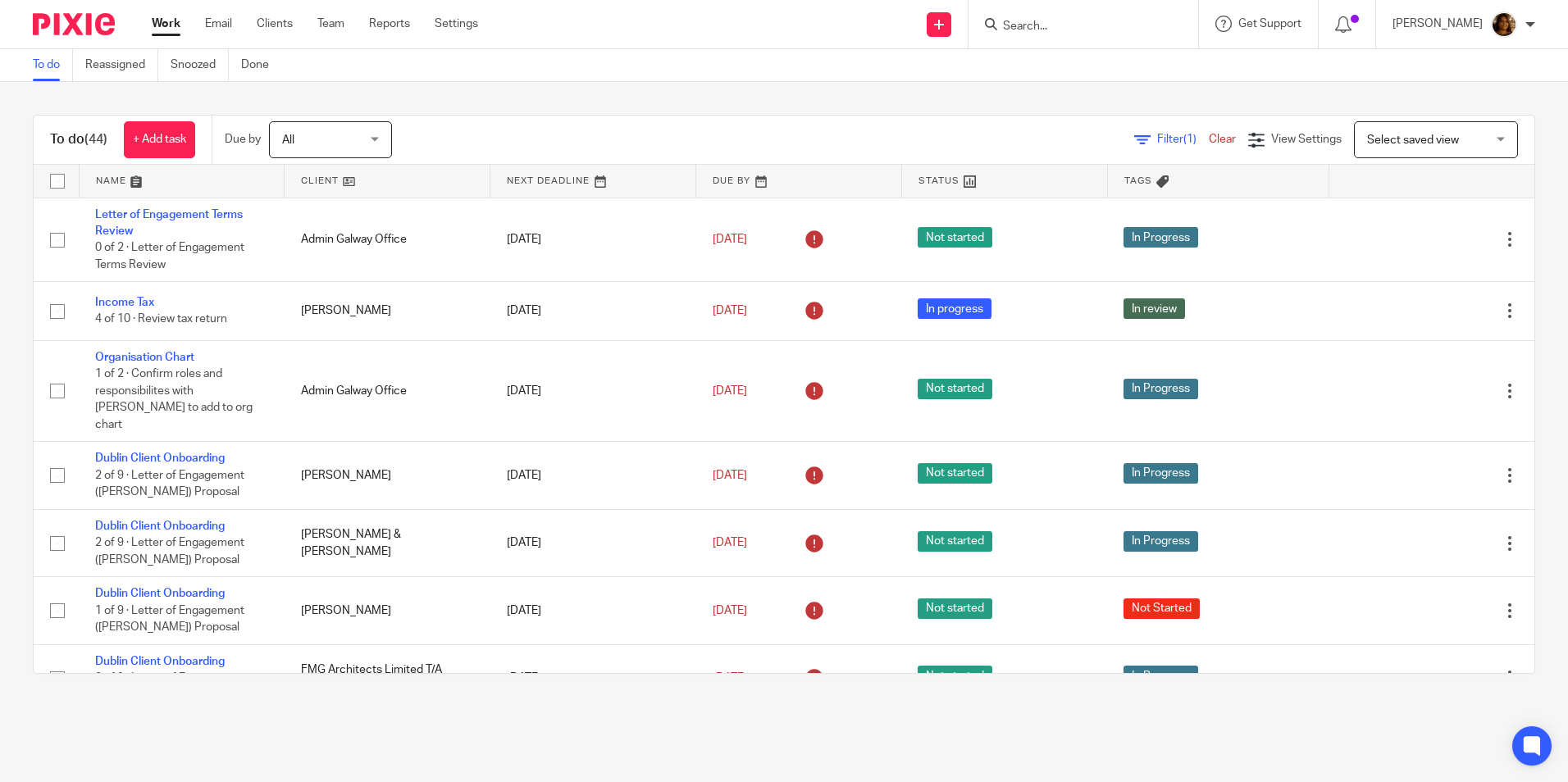
click at [1060, 26] on input "Search" at bounding box center [1075, 28] width 148 height 15
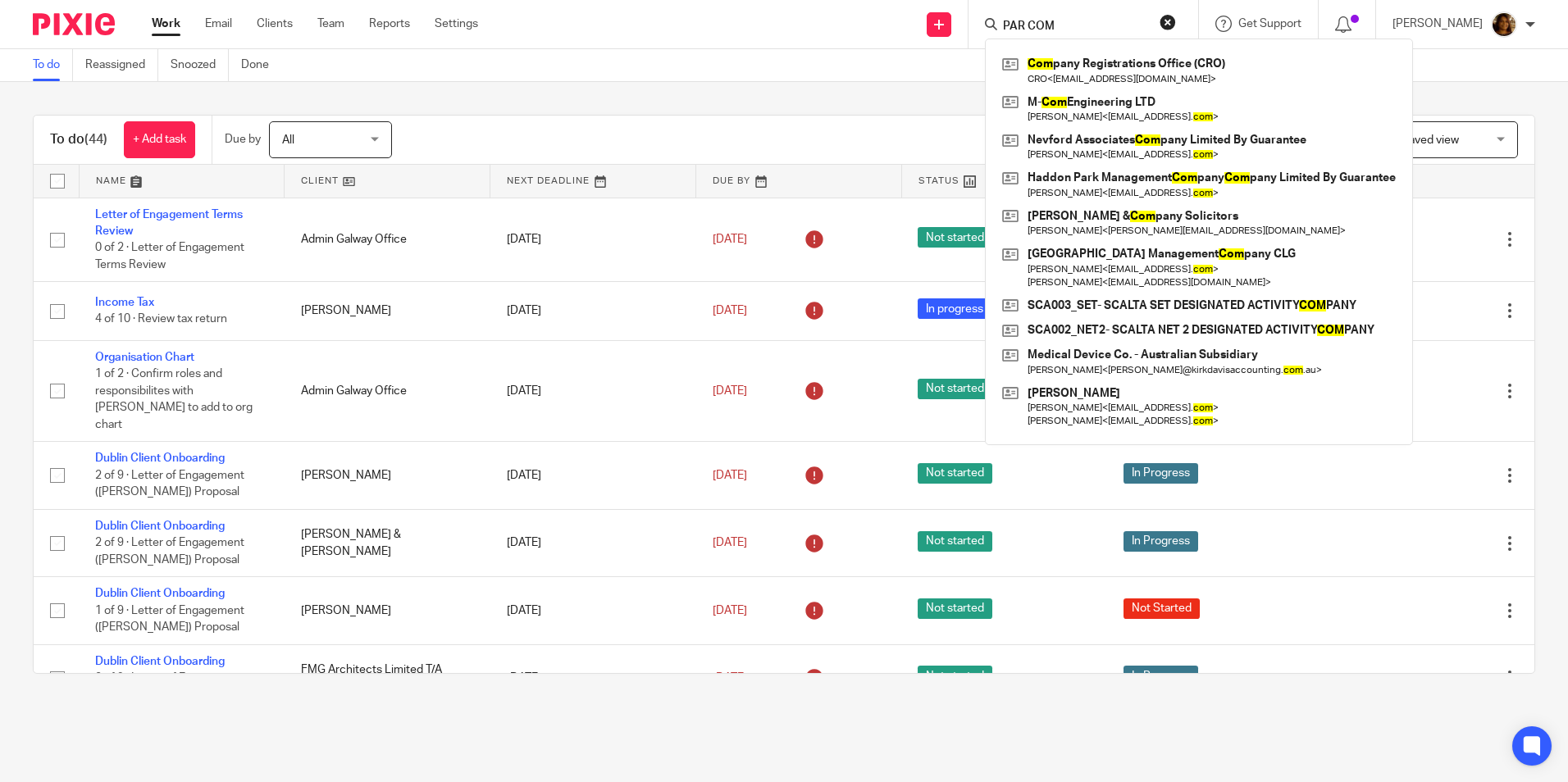
type input "PAR COM"
click at [627, 22] on div "Send new email Create task Add client Request signature PAR COM Com pany Regist…" at bounding box center [1035, 24] width 1065 height 48
